Goal: Information Seeking & Learning: Check status

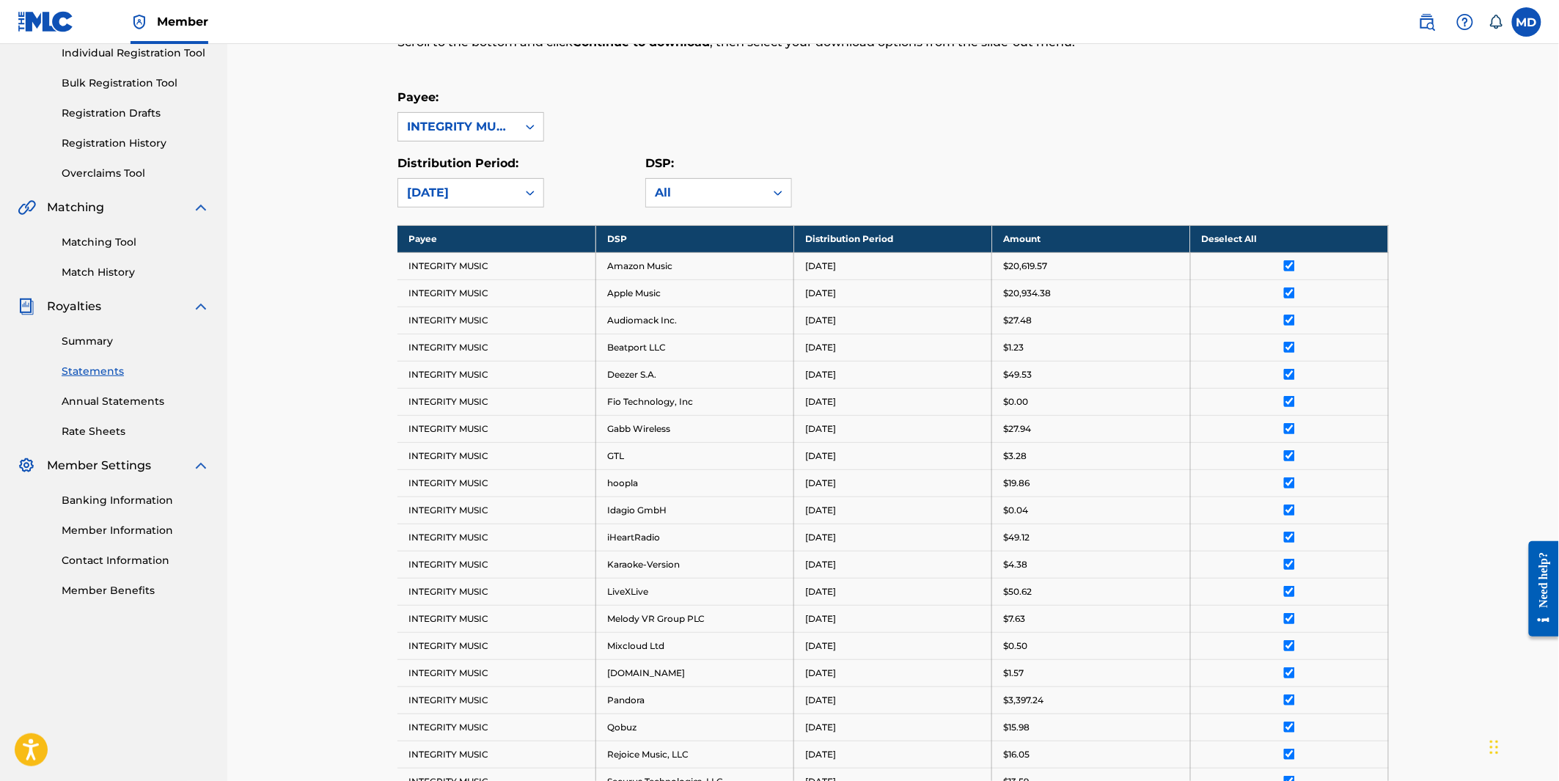
scroll to position [26, 0]
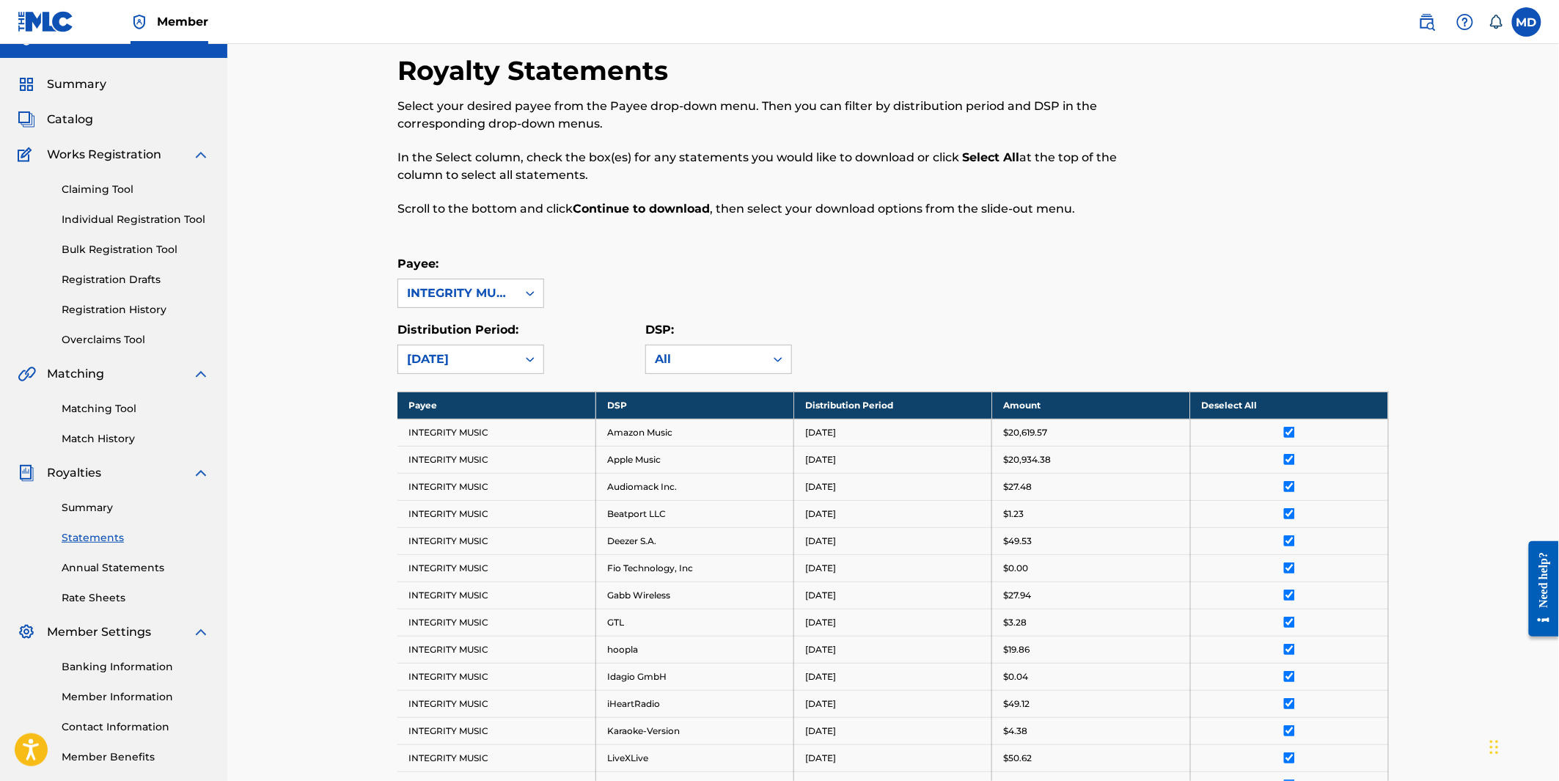
click at [87, 505] on link "Summary" at bounding box center [136, 507] width 148 height 15
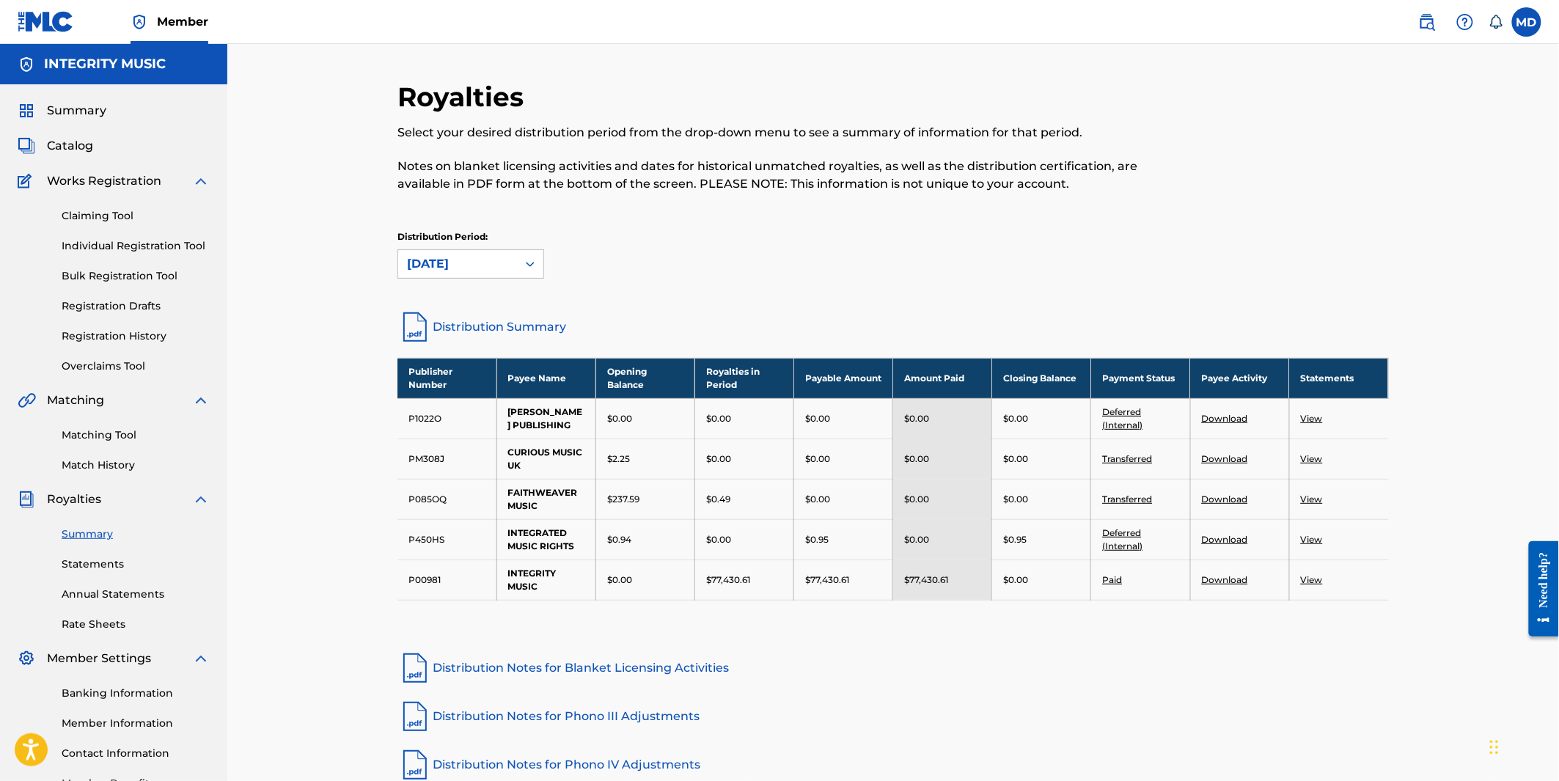
click at [1310, 545] on link "View" at bounding box center [1312, 539] width 22 height 11
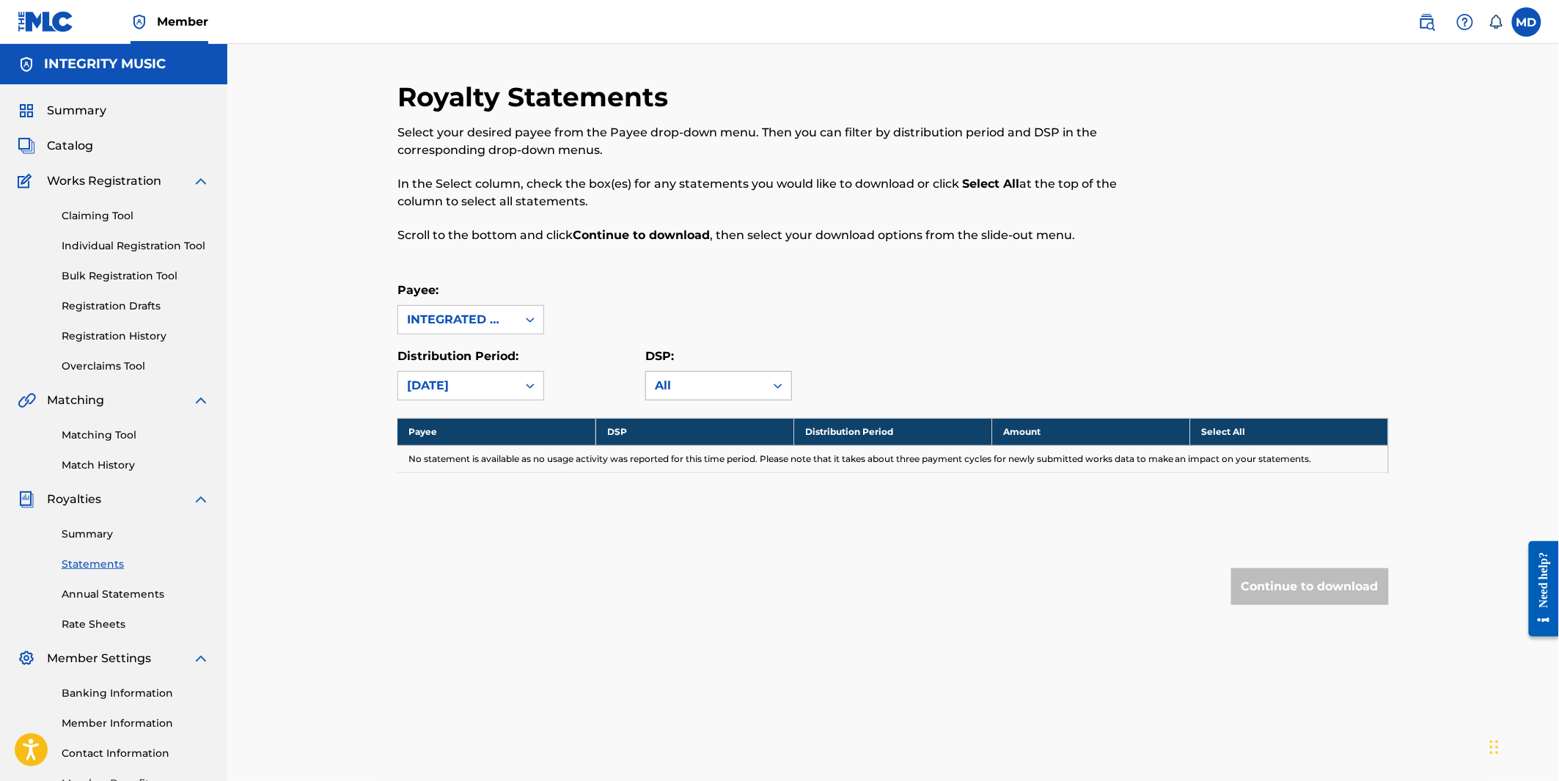
click at [782, 379] on icon at bounding box center [778, 385] width 15 height 15
click at [699, 424] on div "All" at bounding box center [718, 418] width 145 height 37
click at [535, 318] on icon at bounding box center [530, 319] width 15 height 15
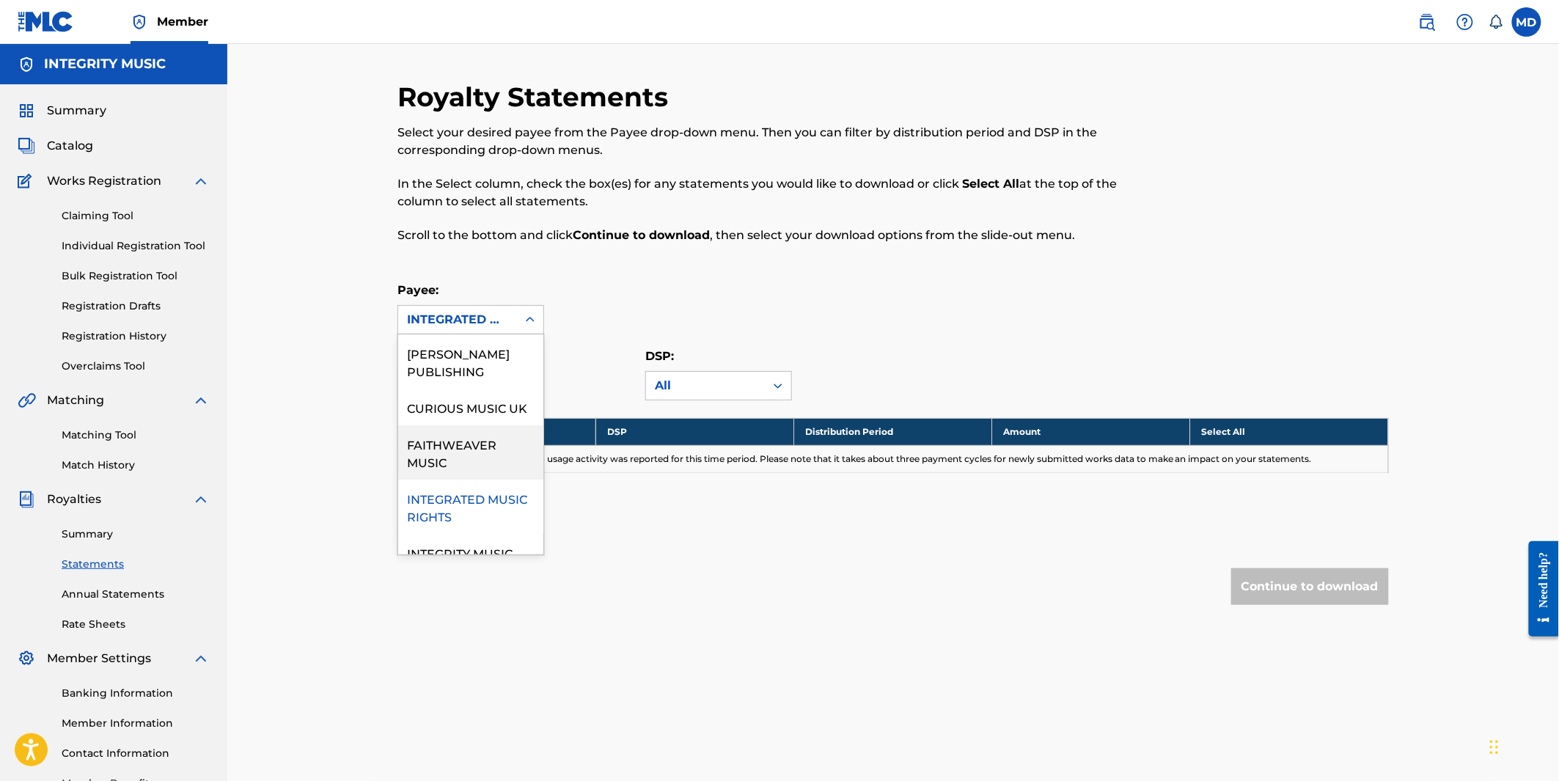
scroll to position [51, 0]
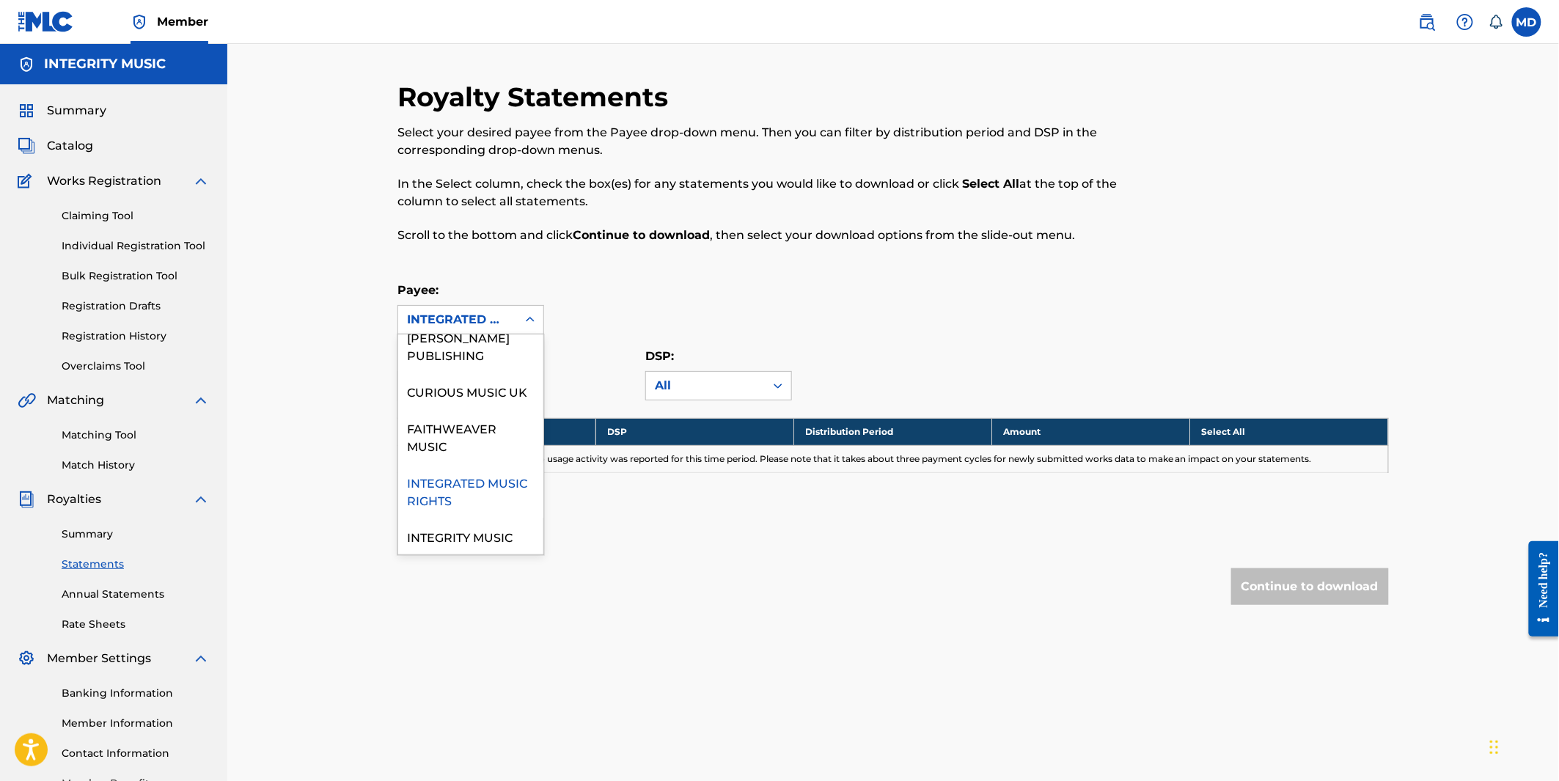
click at [477, 483] on div "INTEGRATED MUSIC RIGHTS" at bounding box center [470, 490] width 145 height 54
